Goal: Use online tool/utility: Use online tool/utility

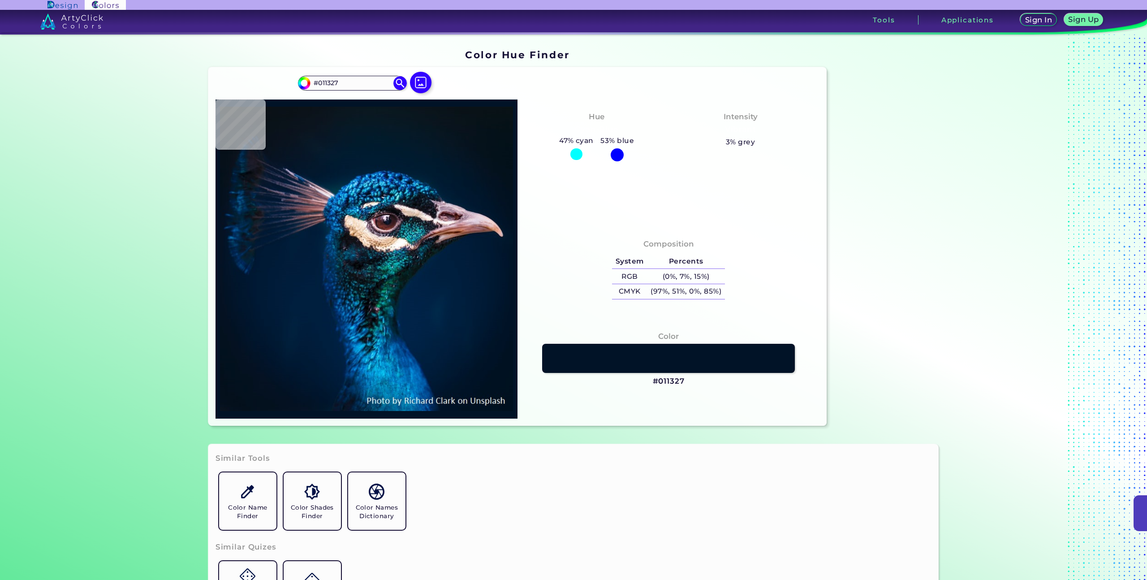
type input "#001832"
type input "#001b38"
type input "#001B38"
type input "#001d3b"
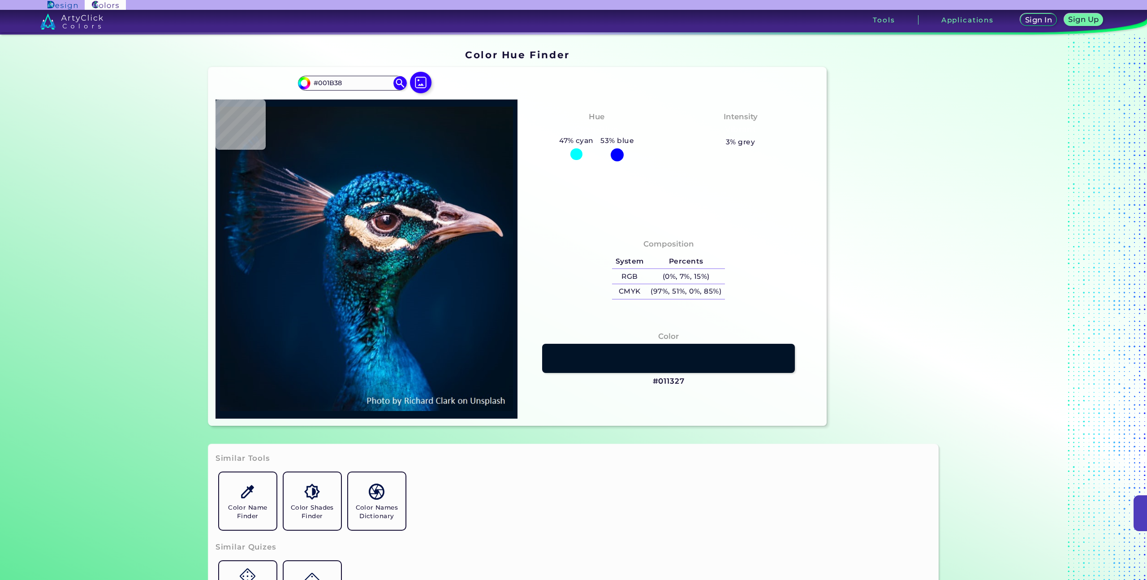
type input "#001D3B"
type input "#001f3e"
type input "#001F3E"
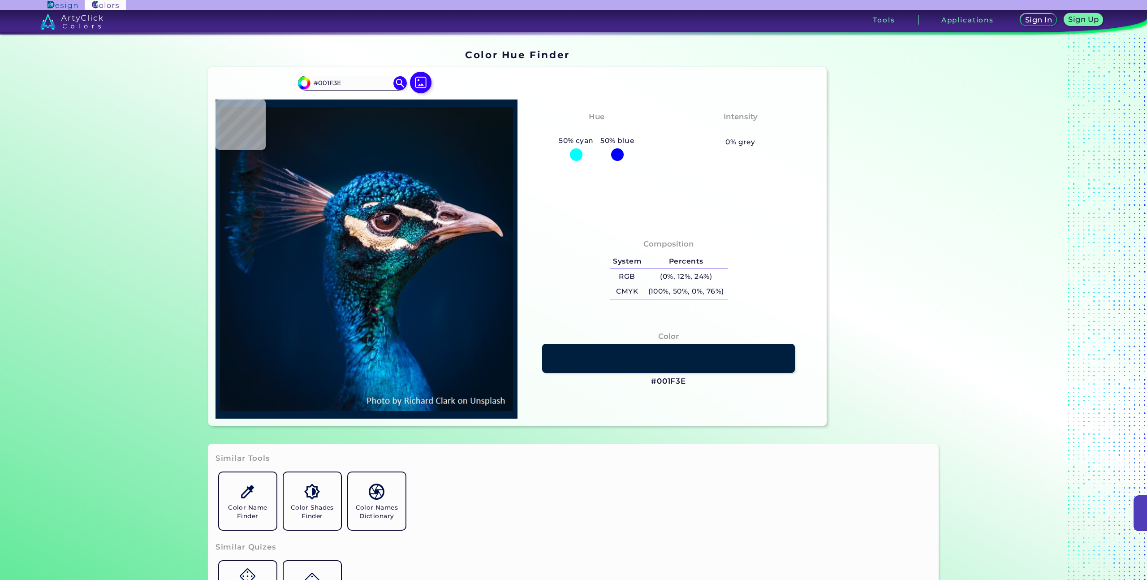
type input "#00203f"
type input "#00203F"
type input "#002041"
type input "#051d1a"
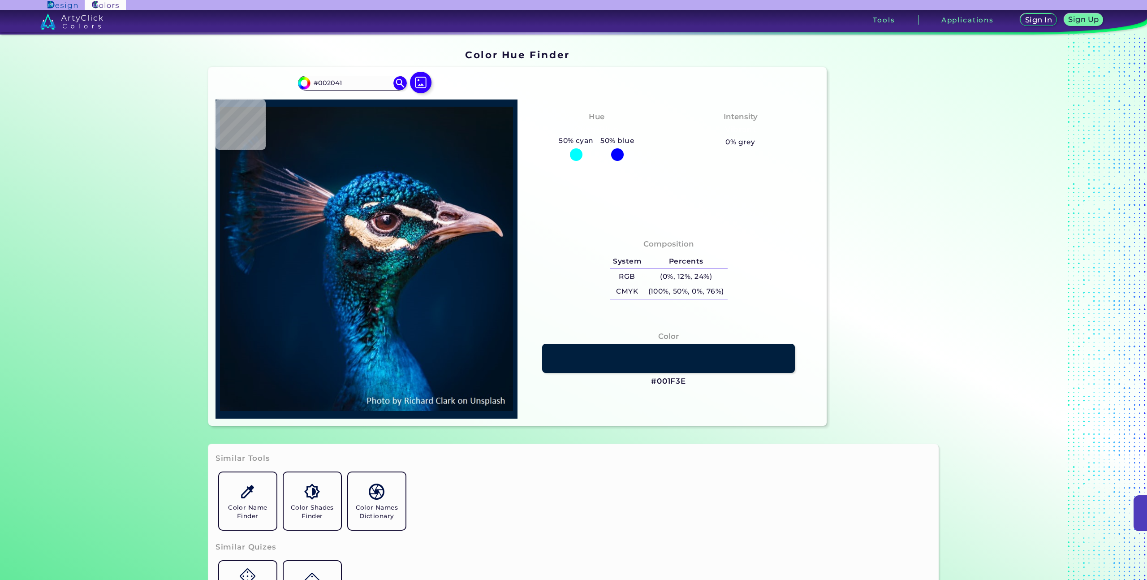
type input "#051D1A"
type input "#071b1a"
type input "#071B1A"
type input "#067f71"
type input "#067F71"
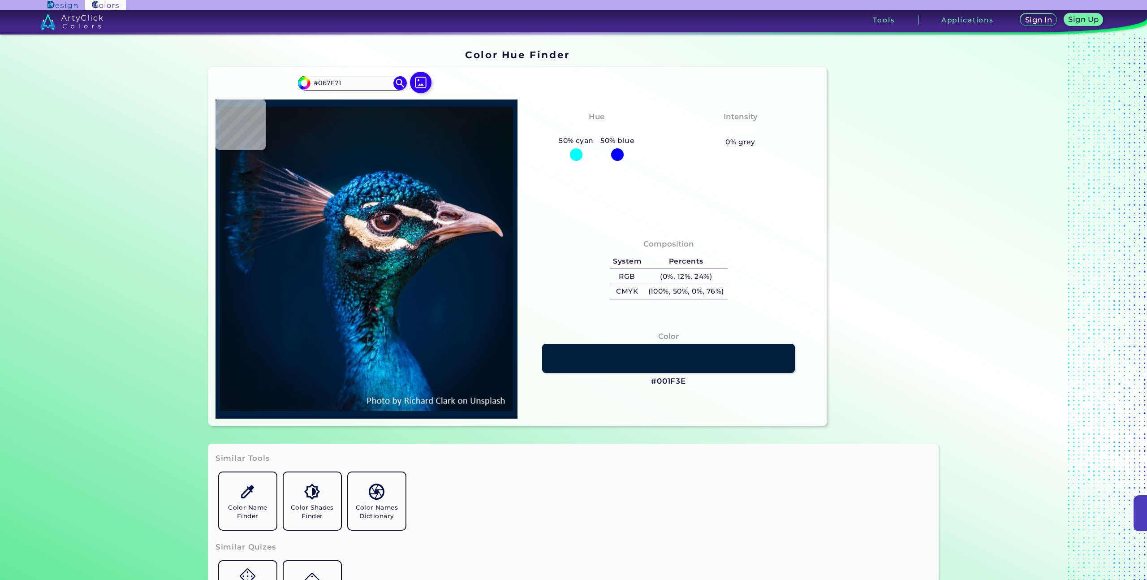
type input "#1aadb2"
type input "#1AADB2"
type input "#098a7c"
type input "#098A7C"
type input "#0f8c82"
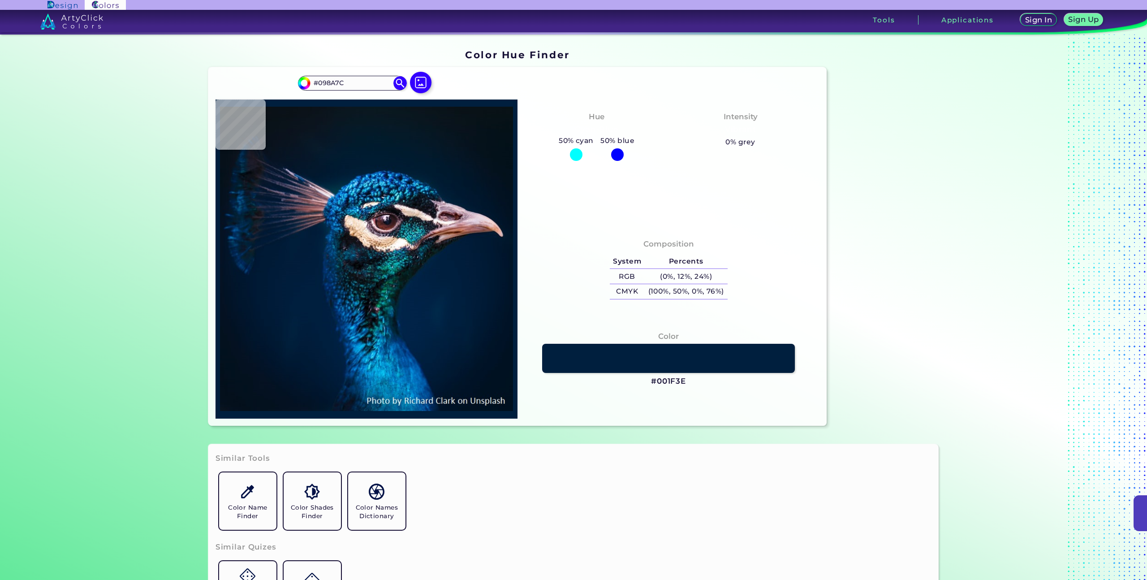
type input "#0F8C82"
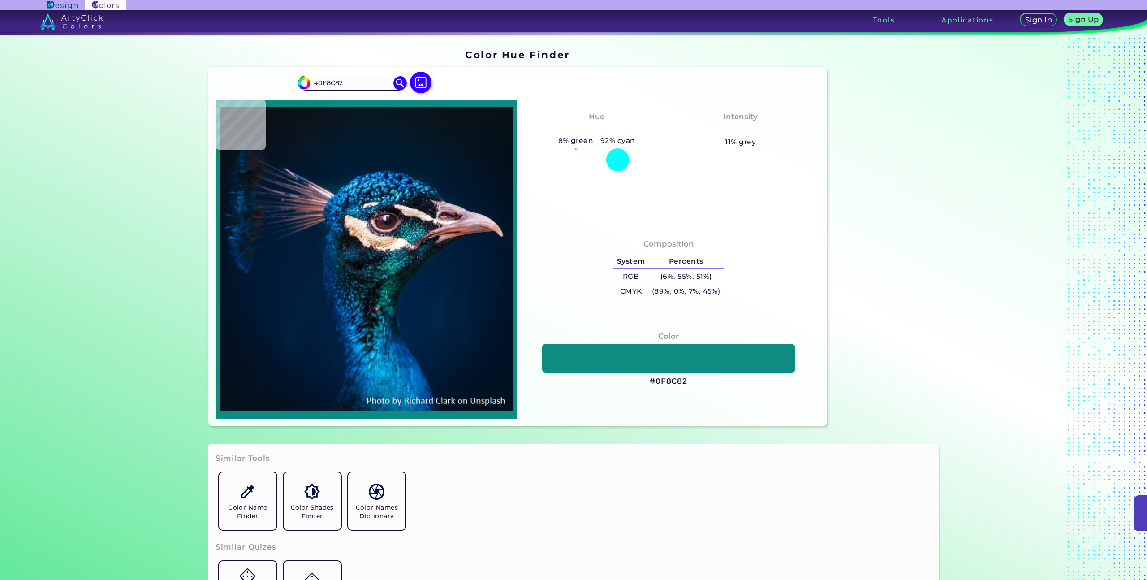
type input "#07746b"
type input "#07746B"
type input "#0a1216"
type input "#0A1216"
type input "#002144"
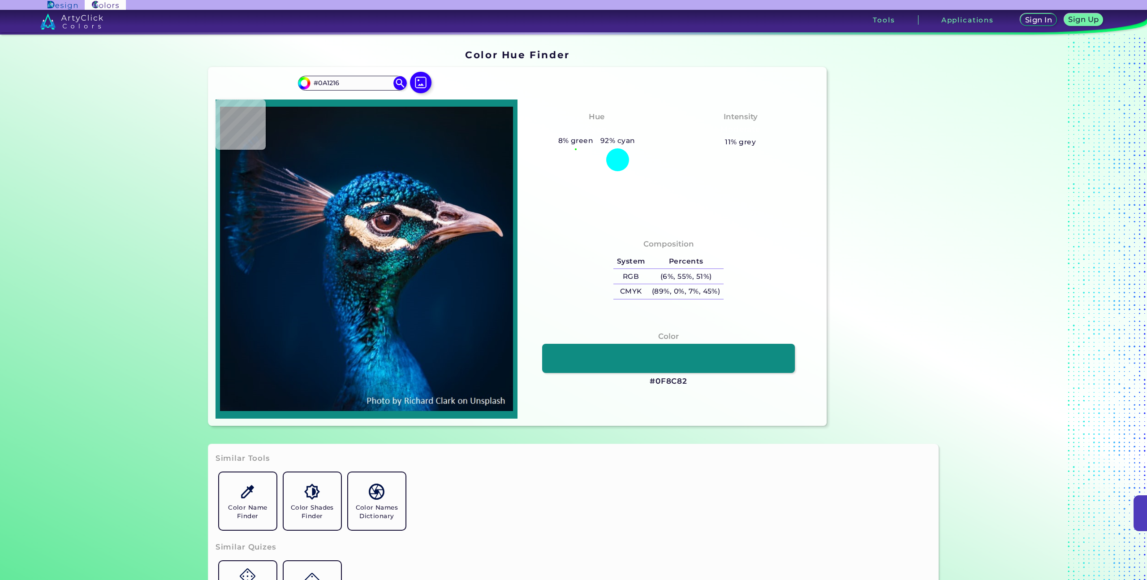
type input "#002144"
type input "#00203f"
type input "#00203F"
type input "#01162b"
type input "#01162B"
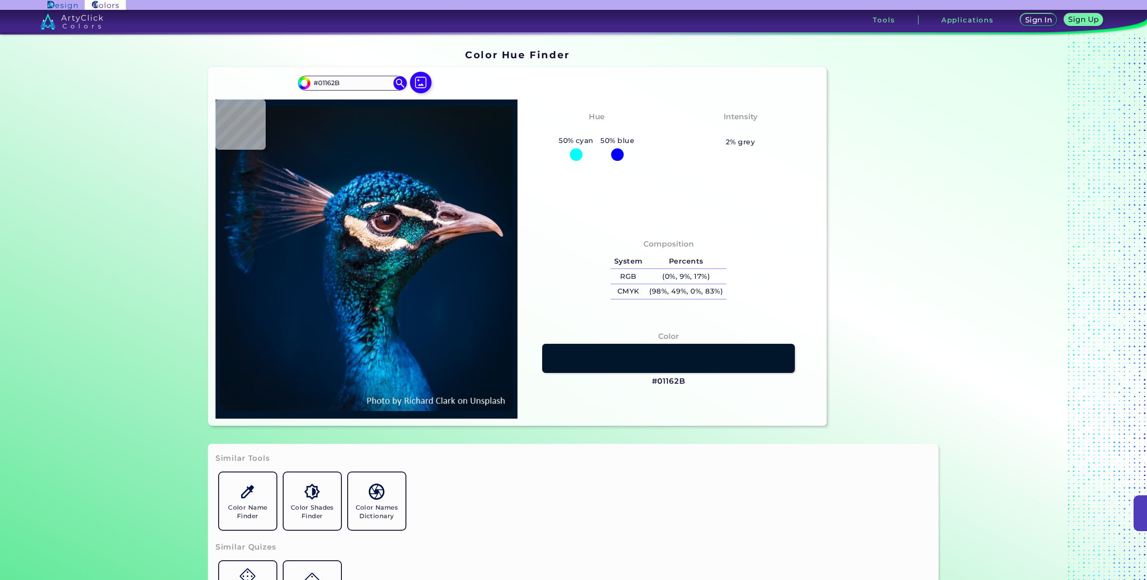
type input "#001937"
type input "#242836"
type input "#002348"
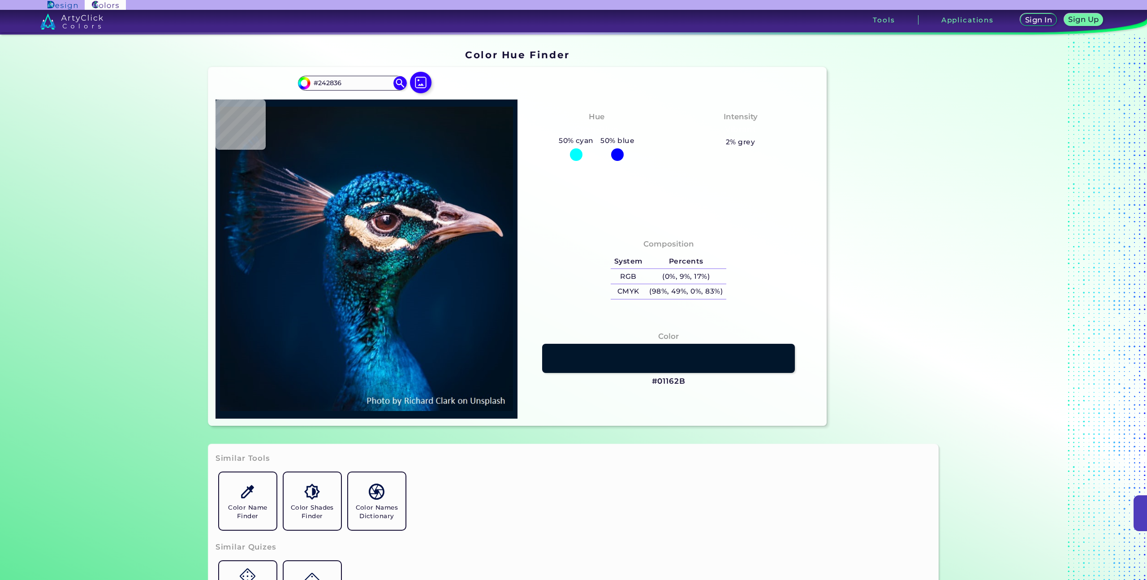
type input "#002348"
type input "#021d33"
type input "#021D33"
type input "#001a31"
type input "#001A31"
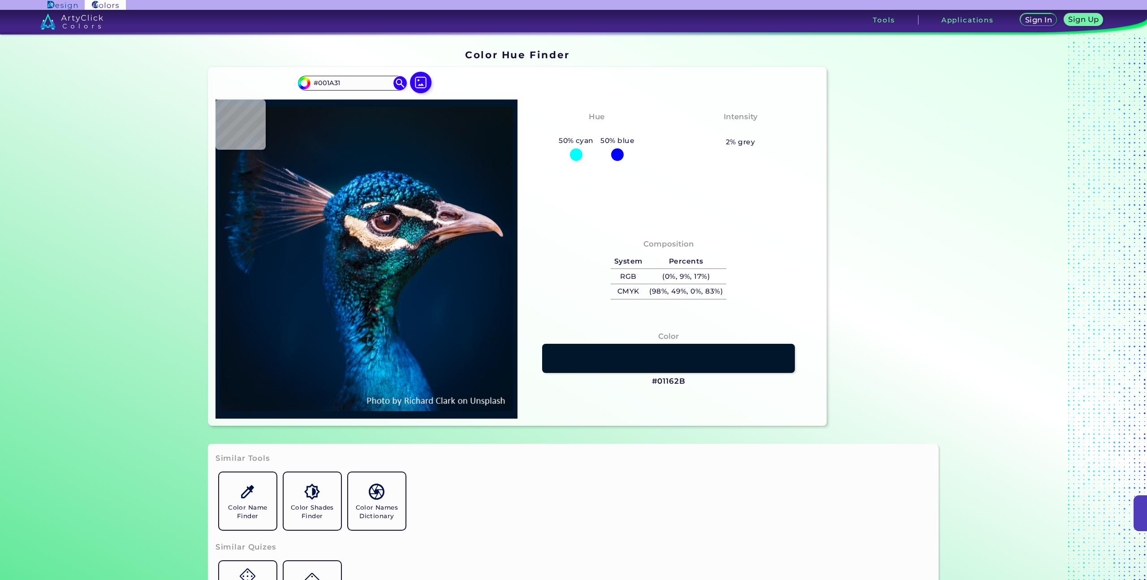
type input "#001b30"
type input "#001B30"
type input "#001b2e"
type input "#001B2E"
type input "#041a30"
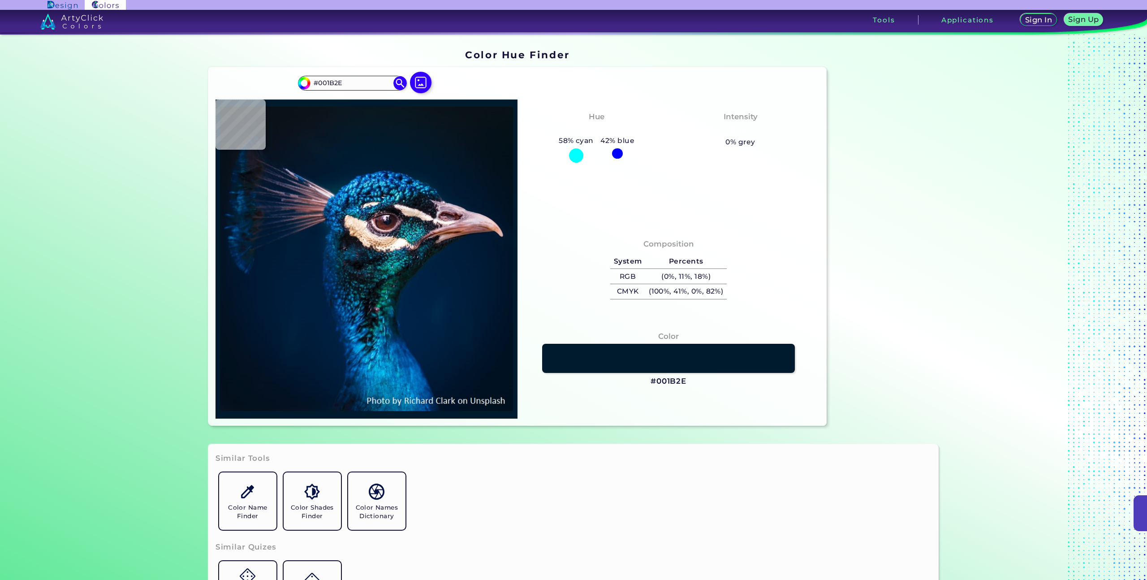
type input "#041A30"
type input "#071525"
type input "#0a121d"
type input "#0A121D"
